Goal: Information Seeking & Learning: Learn about a topic

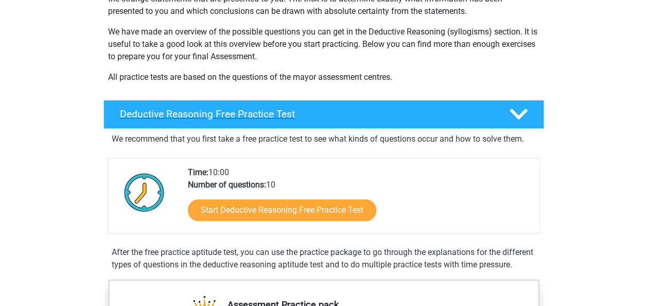
scroll to position [206, 0]
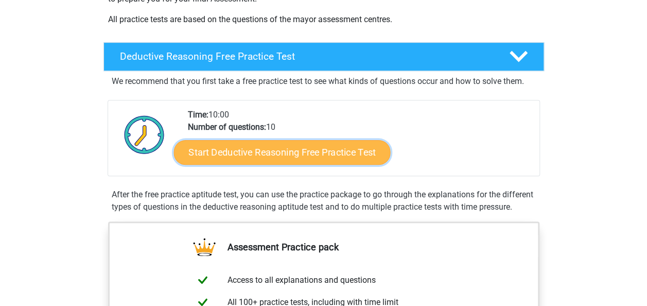
click at [323, 154] on link "Start Deductive Reasoning Free Practice Test" at bounding box center [281, 151] width 217 height 25
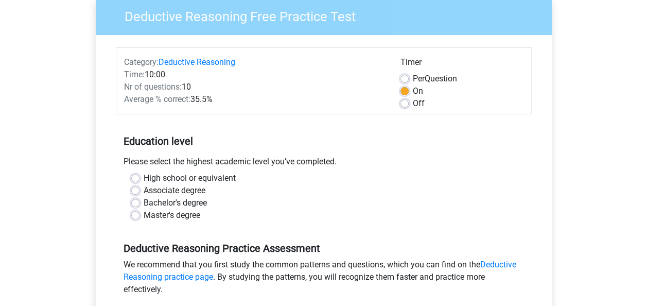
scroll to position [103, 0]
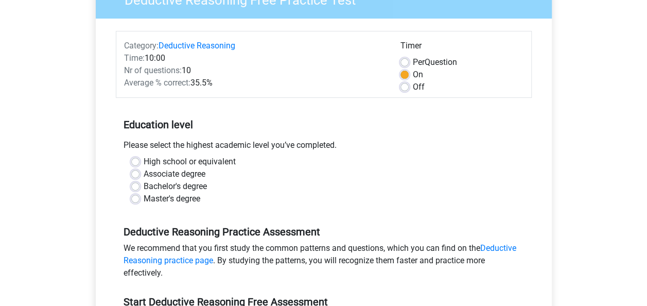
click at [144, 162] on label "High school or equivalent" at bounding box center [190, 161] width 92 height 12
click at [138, 162] on input "High school or equivalent" at bounding box center [135, 160] width 8 height 10
radio input "true"
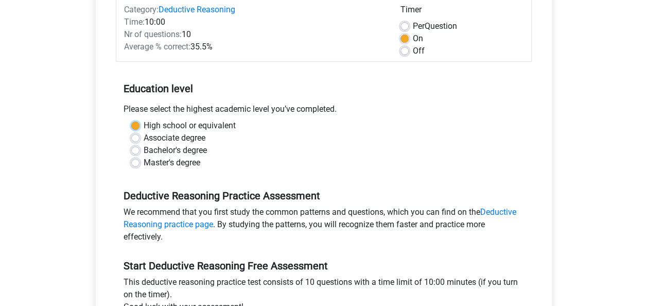
scroll to position [257, 0]
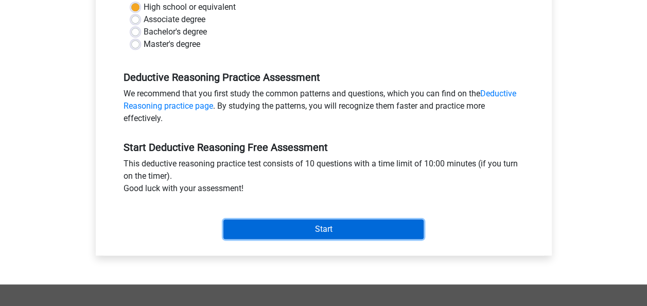
click at [285, 224] on input "Start" at bounding box center [323, 229] width 200 height 20
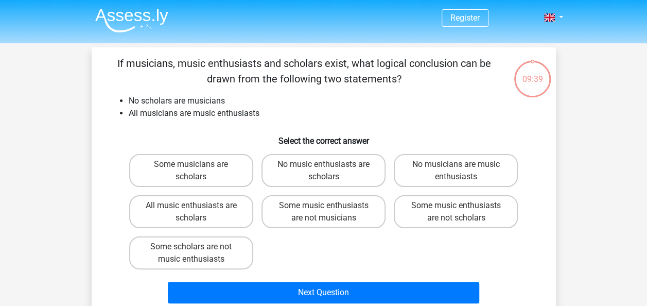
scroll to position [51, 0]
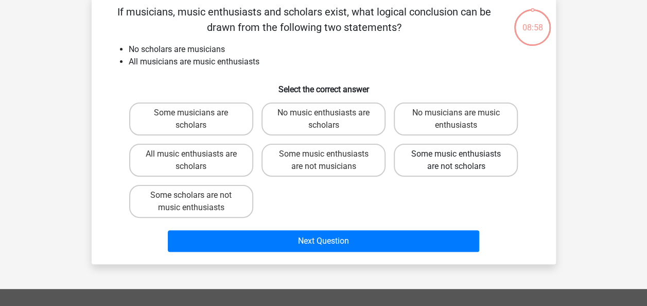
click at [485, 163] on label "Some music enthusiasts are not scholars" at bounding box center [456, 160] width 124 height 33
click at [463, 161] on input "Some music enthusiasts are not scholars" at bounding box center [459, 157] width 7 height 7
radio input "true"
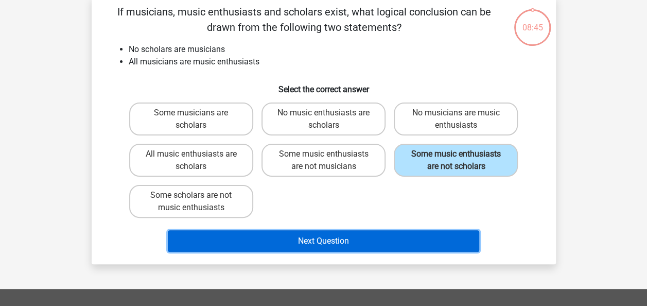
click at [393, 239] on button "Next Question" at bounding box center [323, 241] width 311 height 22
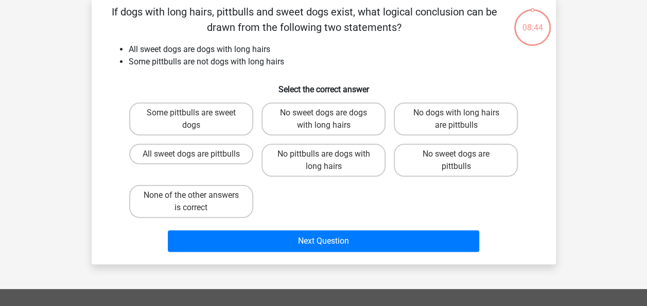
scroll to position [47, 0]
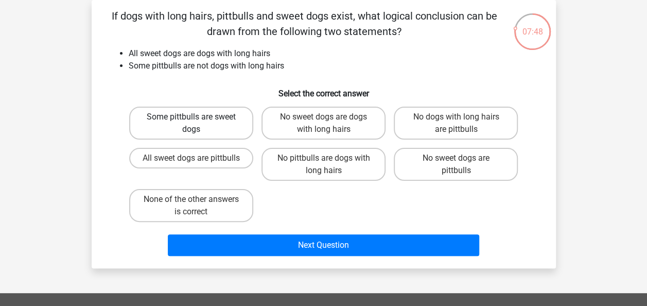
click at [222, 122] on label "Some pittbulls are sweet dogs" at bounding box center [191, 123] width 124 height 33
click at [198, 122] on input "Some pittbulls are sweet dogs" at bounding box center [194, 120] width 7 height 7
radio input "true"
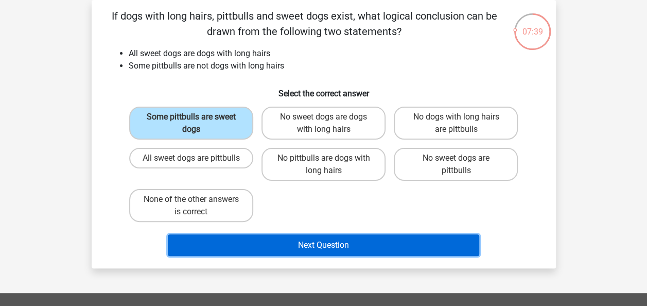
click at [327, 243] on button "Next Question" at bounding box center [323, 245] width 311 height 22
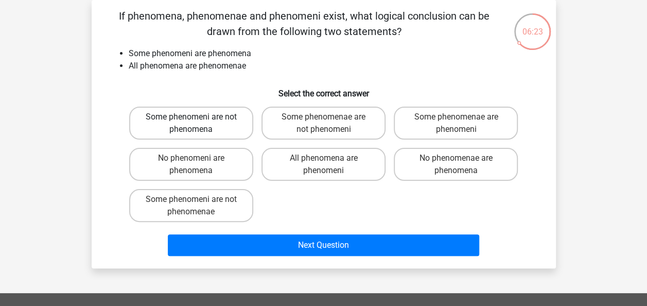
click at [222, 130] on label "Some phenomeni are not phenomena" at bounding box center [191, 123] width 124 height 33
click at [198, 123] on input "Some phenomeni are not phenomena" at bounding box center [194, 120] width 7 height 7
radio input "true"
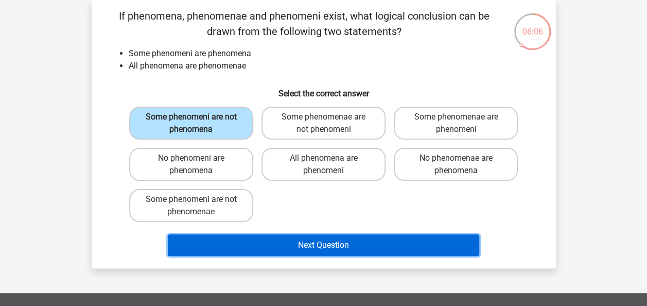
click at [270, 239] on button "Next Question" at bounding box center [323, 245] width 311 height 22
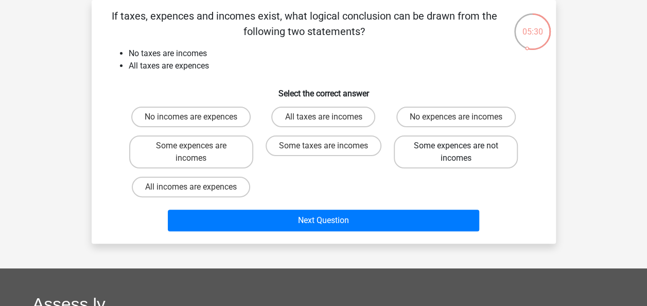
click at [431, 153] on label "Some expences are not incomes" at bounding box center [456, 151] width 124 height 33
click at [456, 152] on input "Some expences are not incomes" at bounding box center [459, 149] width 7 height 7
radio input "true"
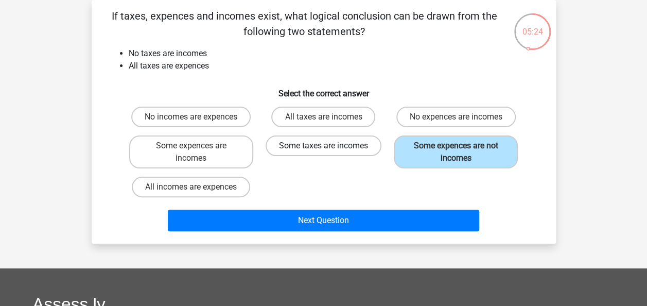
click at [330, 152] on label "Some taxes are incomes" at bounding box center [324, 145] width 116 height 21
click at [330, 152] on input "Some taxes are incomes" at bounding box center [326, 149] width 7 height 7
radio input "true"
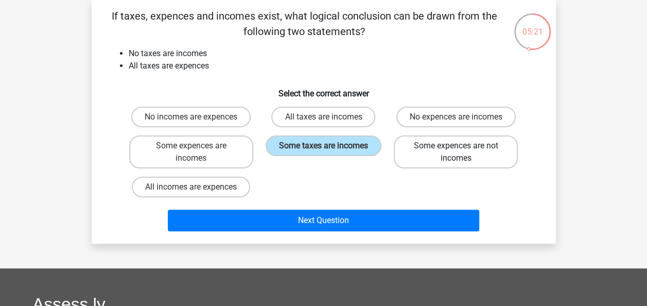
click at [416, 153] on label "Some expences are not incomes" at bounding box center [456, 151] width 124 height 33
click at [456, 152] on input "Some expences are not incomes" at bounding box center [459, 149] width 7 height 7
radio input "true"
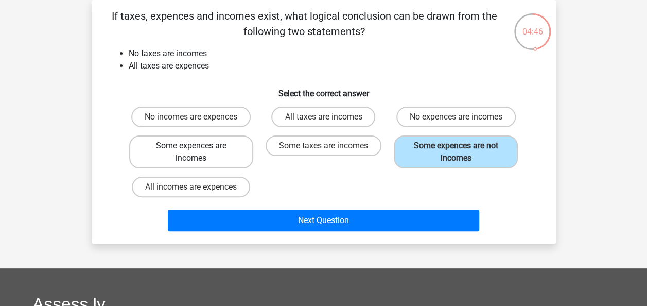
click at [226, 159] on label "Some expences are incomes" at bounding box center [191, 151] width 124 height 33
click at [198, 152] on input "Some expences are incomes" at bounding box center [194, 149] width 7 height 7
radio input "true"
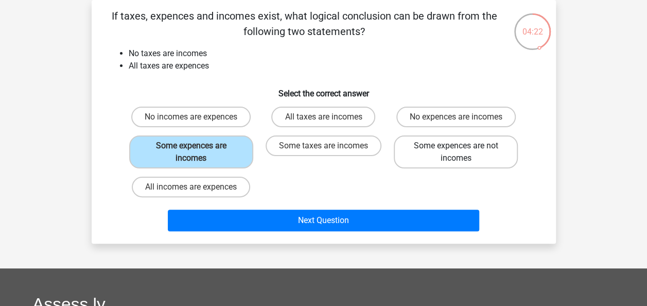
click at [443, 153] on label "Some expences are not incomes" at bounding box center [456, 151] width 124 height 33
click at [456, 152] on input "Some expences are not incomes" at bounding box center [459, 149] width 7 height 7
radio input "true"
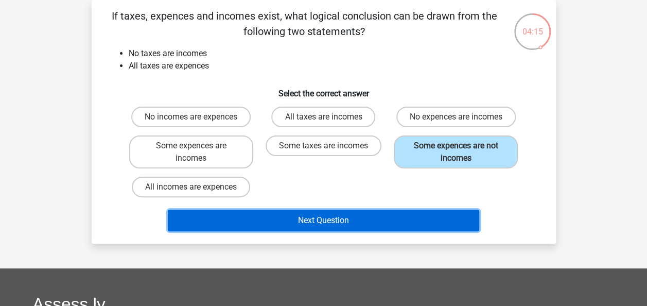
click at [408, 223] on button "Next Question" at bounding box center [323, 220] width 311 height 22
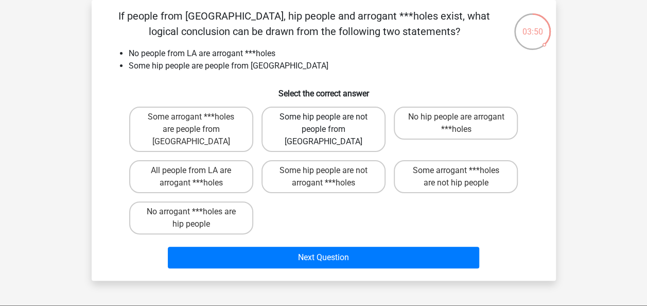
click at [291, 131] on label "Some hip people are not people from LA" at bounding box center [323, 129] width 124 height 45
click at [323, 123] on input "Some hip people are not people from LA" at bounding box center [326, 120] width 7 height 7
radio input "true"
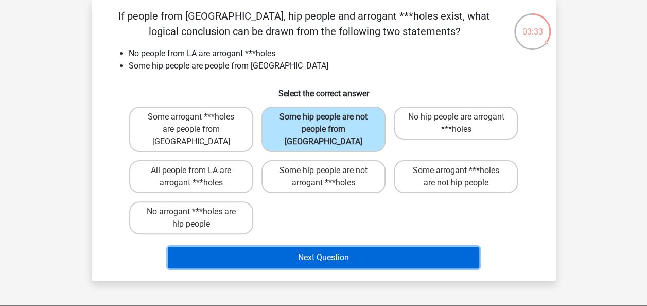
click at [246, 246] on button "Next Question" at bounding box center [323, 257] width 311 height 22
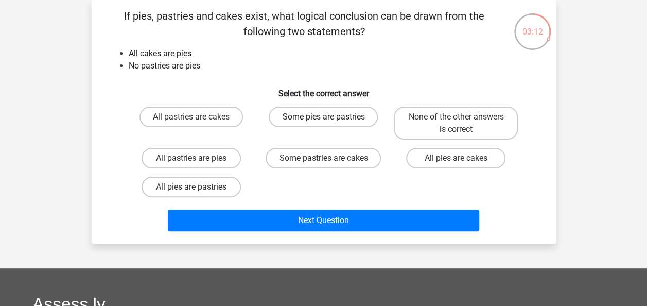
click at [308, 122] on label "Some pies are pastries" at bounding box center [323, 117] width 109 height 21
click at [323, 122] on input "Some pies are pastries" at bounding box center [326, 120] width 7 height 7
radio input "true"
click at [422, 134] on label "None of the other answers is correct" at bounding box center [456, 123] width 124 height 33
click at [456, 123] on input "None of the other answers is correct" at bounding box center [459, 120] width 7 height 7
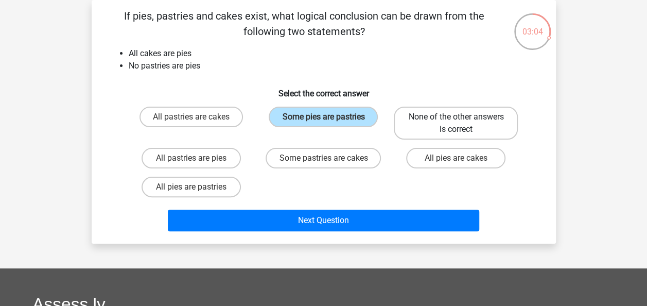
radio input "true"
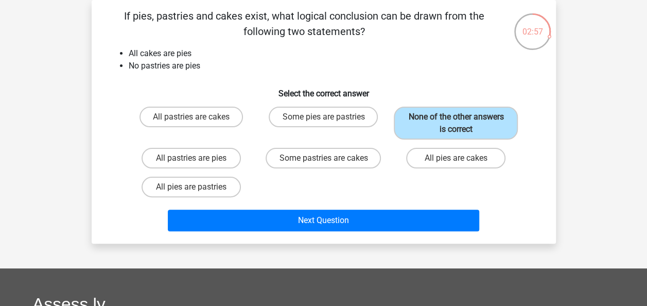
click at [326, 161] on input "Some pastries are cakes" at bounding box center [326, 161] width 7 height 7
radio input "true"
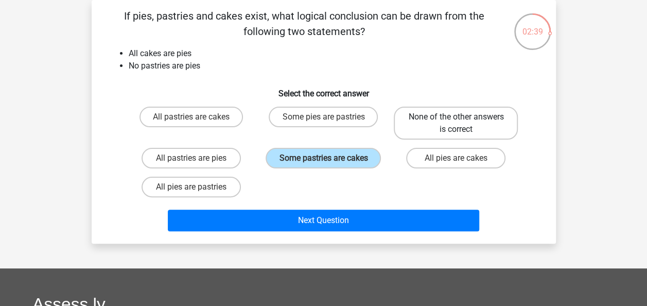
click at [440, 132] on label "None of the other answers is correct" at bounding box center [456, 123] width 124 height 33
click at [456, 123] on input "None of the other answers is correct" at bounding box center [459, 120] width 7 height 7
radio input "true"
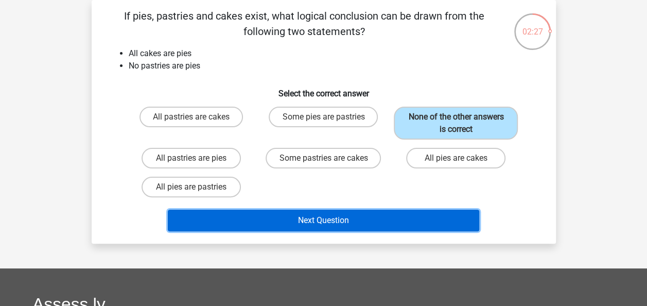
click at [337, 224] on button "Next Question" at bounding box center [323, 220] width 311 height 22
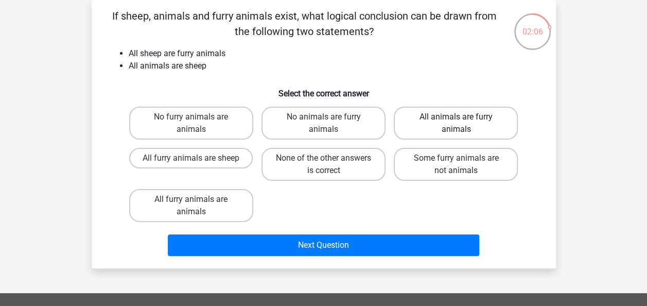
click at [431, 125] on label "All animals are furry animals" at bounding box center [456, 123] width 124 height 33
click at [456, 123] on input "All animals are furry animals" at bounding box center [459, 120] width 7 height 7
radio input "true"
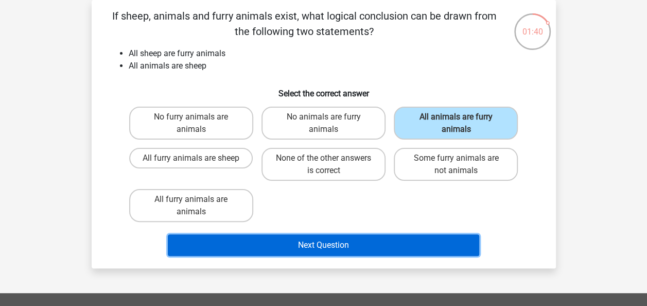
click at [331, 248] on button "Next Question" at bounding box center [323, 245] width 311 height 22
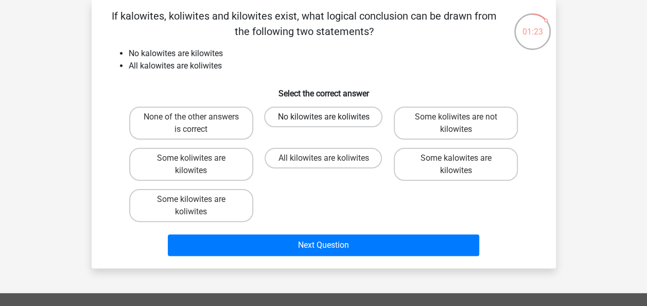
click at [349, 122] on label "No kilowites are koliwites" at bounding box center [323, 117] width 118 height 21
click at [330, 122] on input "No kilowites are koliwites" at bounding box center [326, 120] width 7 height 7
radio input "true"
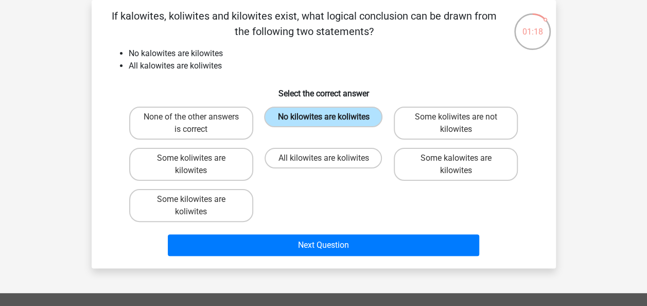
click at [350, 125] on label "No kilowites are koliwites" at bounding box center [323, 117] width 118 height 21
click at [330, 123] on input "No kilowites are koliwites" at bounding box center [326, 120] width 7 height 7
click at [418, 132] on label "Some koliwites are not kilowites" at bounding box center [456, 123] width 124 height 33
click at [456, 123] on input "Some koliwites are not kilowites" at bounding box center [459, 120] width 7 height 7
radio input "true"
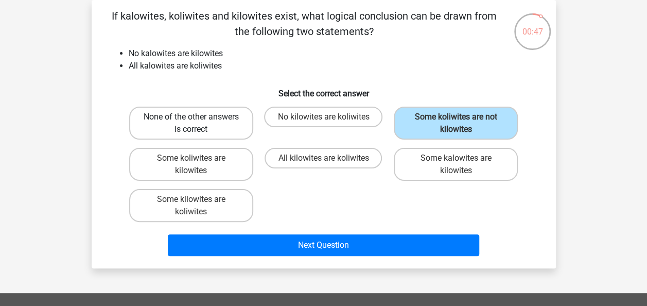
click at [234, 131] on label "None of the other answers is correct" at bounding box center [191, 123] width 124 height 33
click at [198, 123] on input "None of the other answers is correct" at bounding box center [194, 120] width 7 height 7
radio input "true"
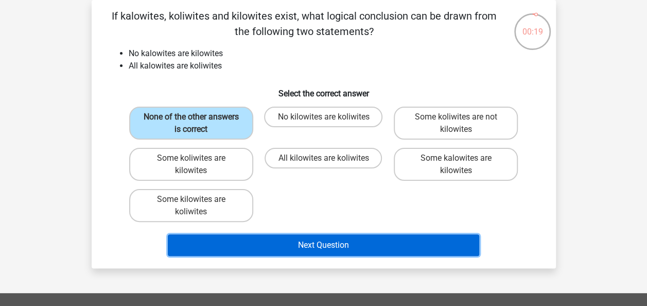
click at [290, 247] on button "Next Question" at bounding box center [323, 245] width 311 height 22
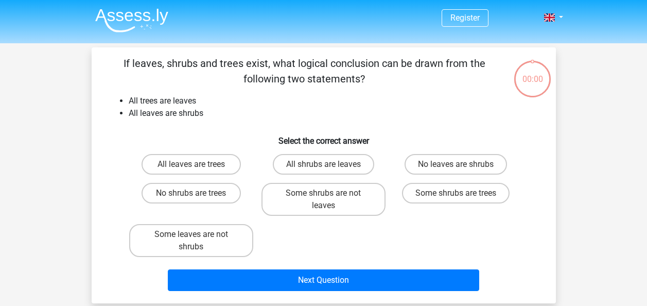
scroll to position [47, 0]
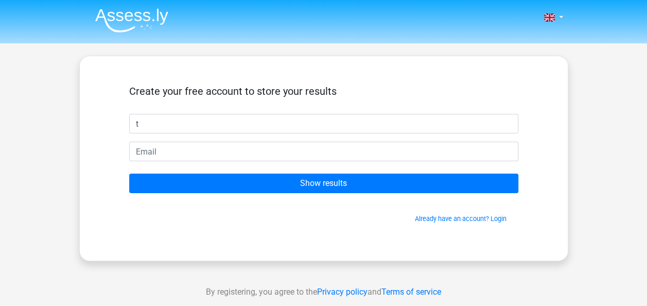
type input "Tom"
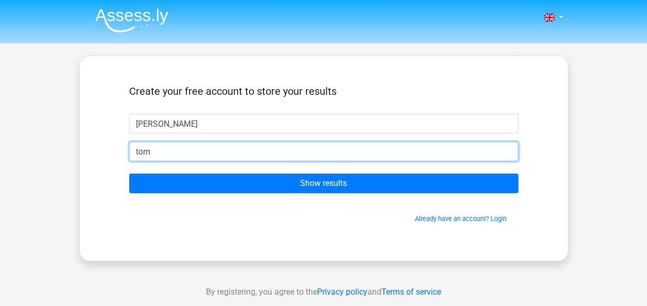
type input "tom_dean01@hotmail.co.uk"
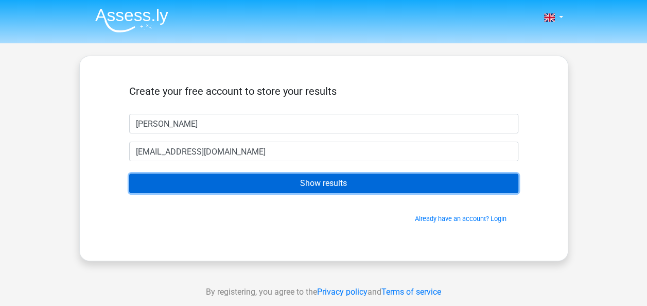
click at [325, 181] on input "Show results" at bounding box center [323, 183] width 389 height 20
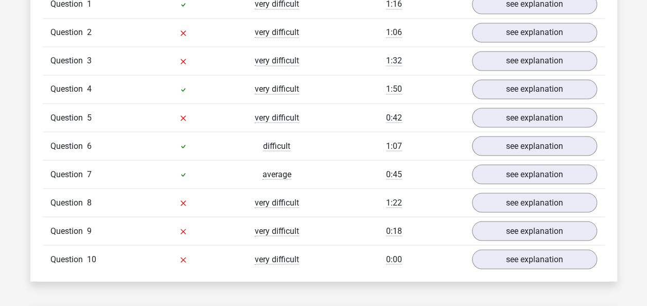
scroll to position [823, 0]
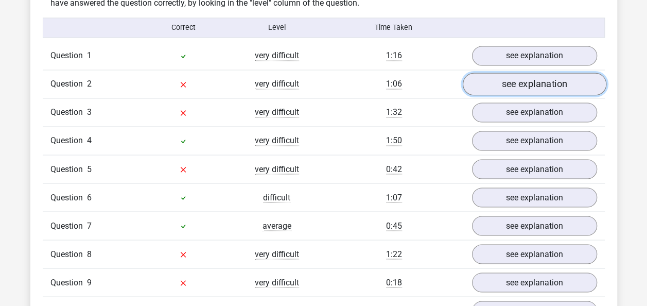
click at [544, 88] on link "see explanation" at bounding box center [534, 84] width 144 height 23
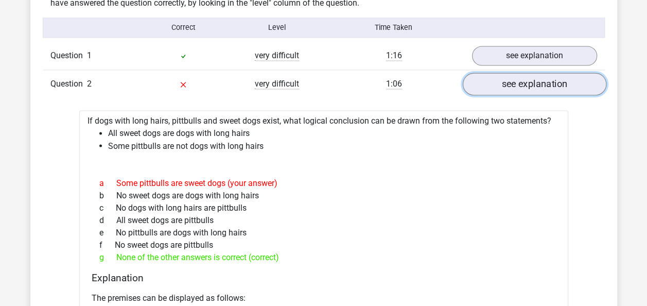
click at [527, 87] on link "see explanation" at bounding box center [534, 84] width 144 height 23
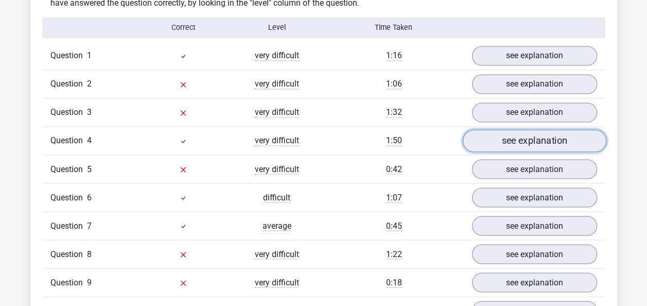
click at [522, 136] on link "see explanation" at bounding box center [534, 141] width 144 height 23
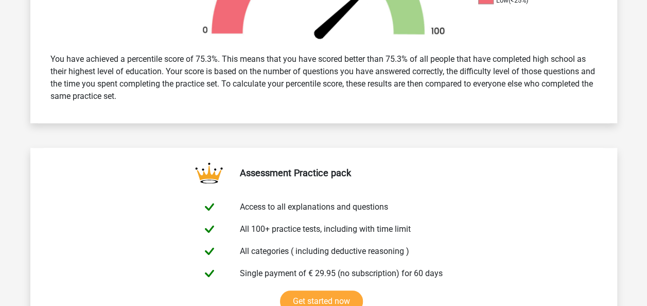
scroll to position [0, 0]
